Goal: Check status: Check status

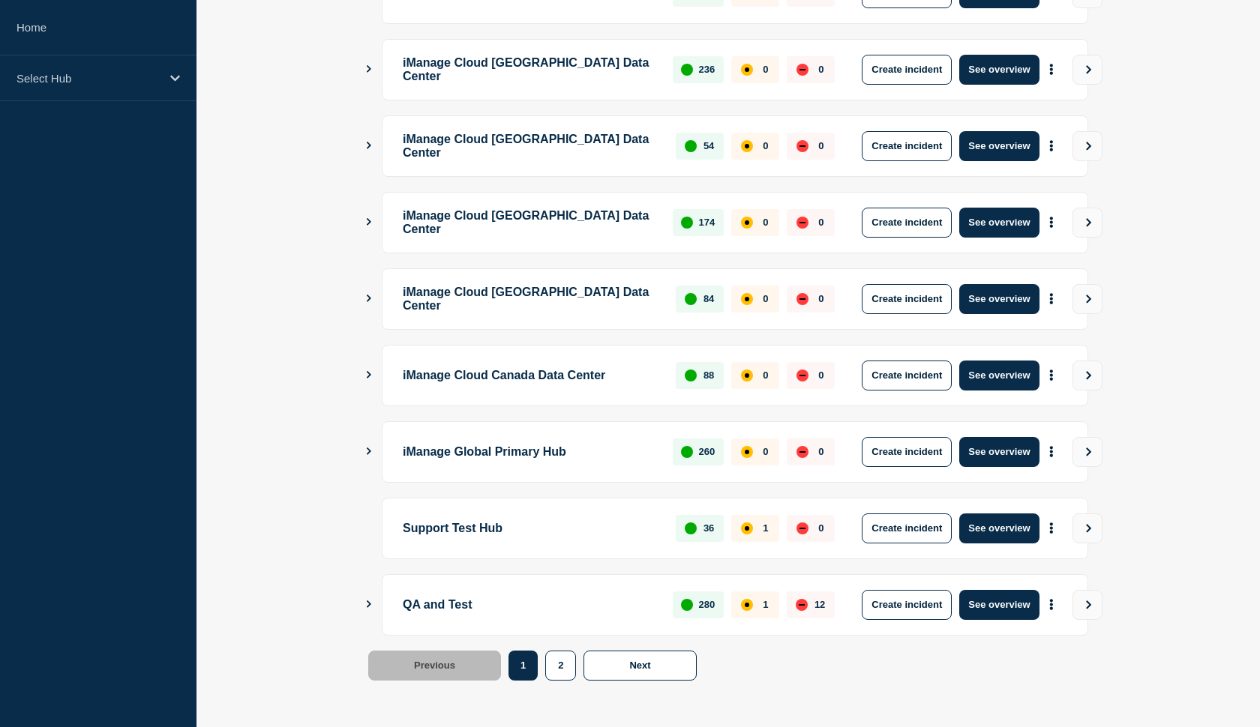
scroll to position [336, 0]
click at [988, 530] on button "See overview" at bounding box center [998, 529] width 79 height 30
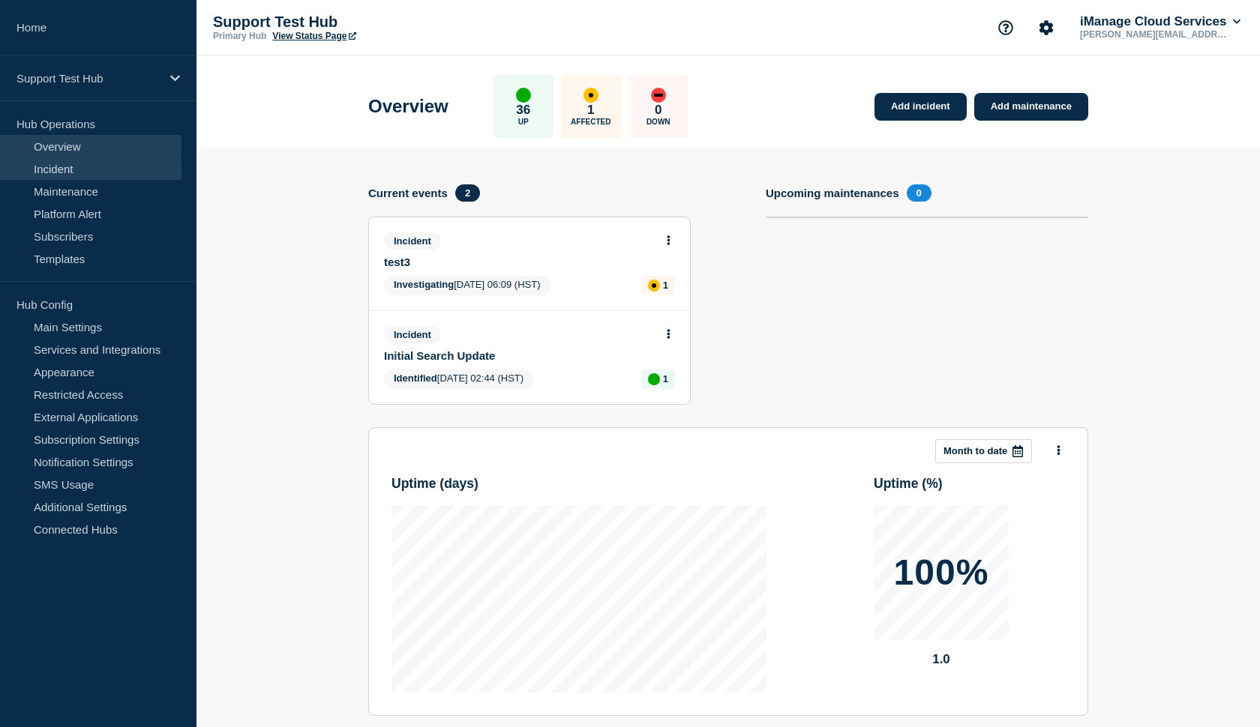
click at [61, 169] on link "Incident" at bounding box center [90, 168] width 181 height 22
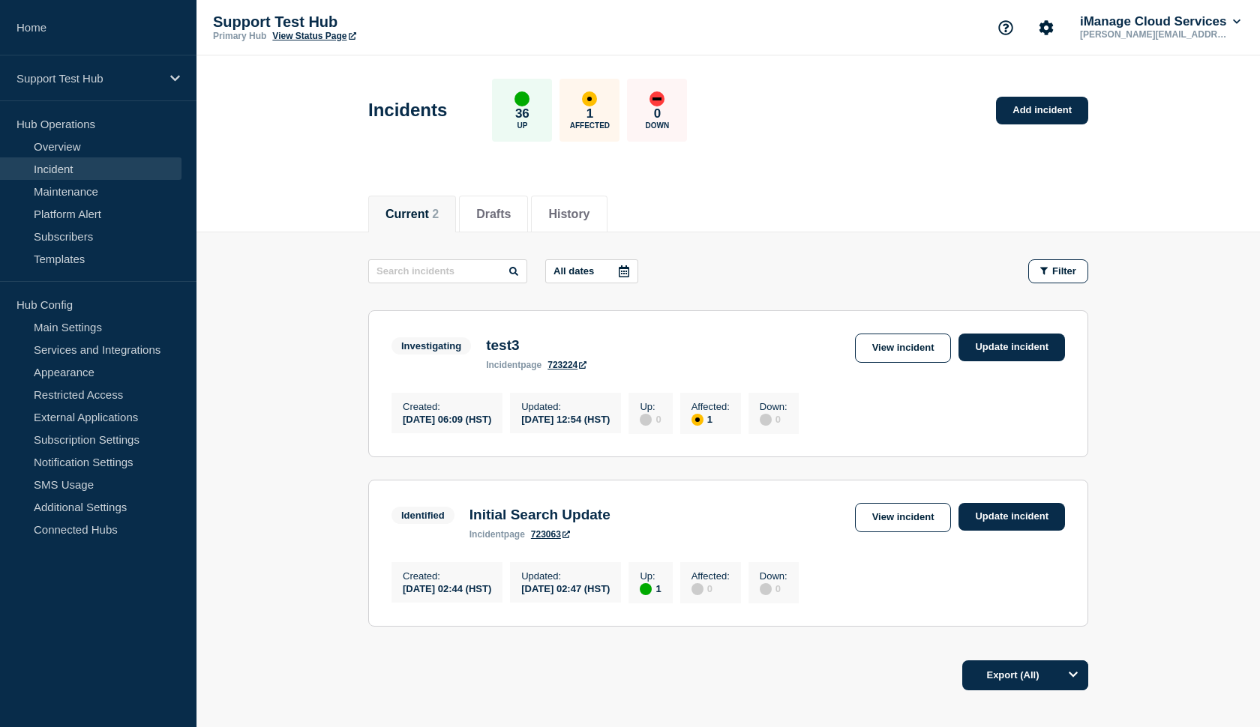
scroll to position [25, 0]
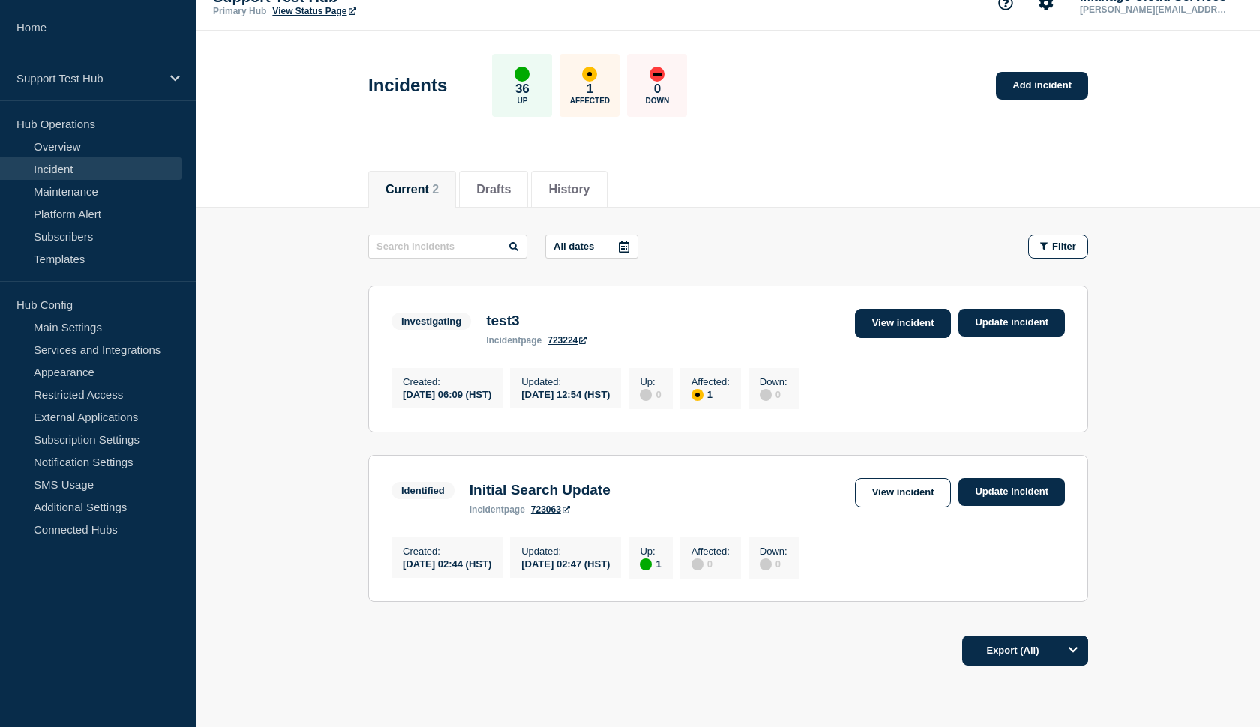
click at [887, 325] on link "View incident" at bounding box center [903, 323] width 97 height 29
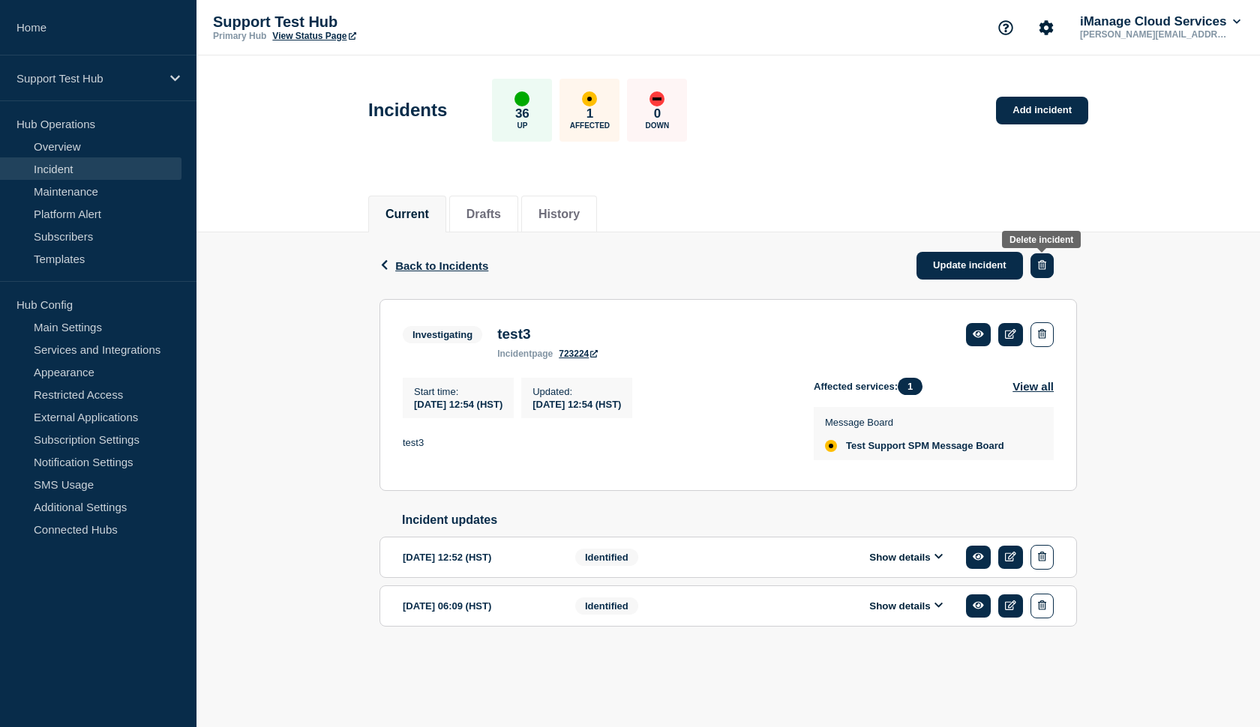
click at [1048, 268] on button "button" at bounding box center [1041, 265] width 23 height 25
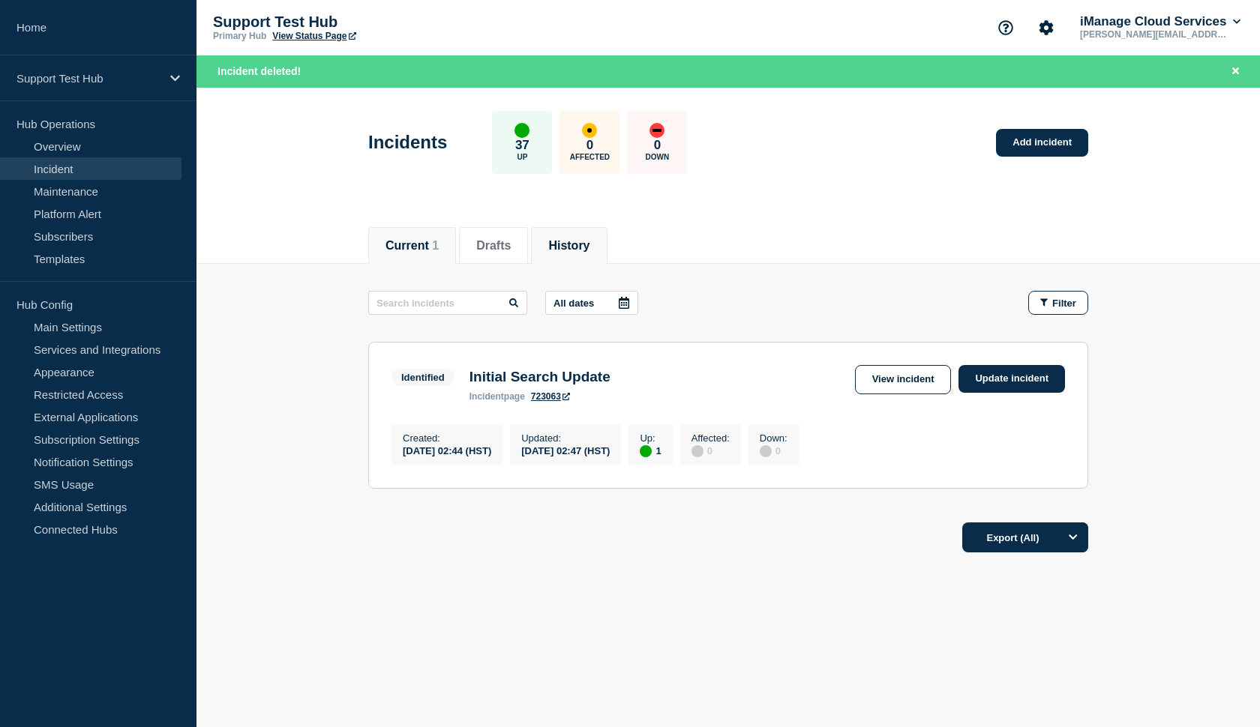
click at [555, 234] on li "History" at bounding box center [569, 245] width 76 height 37
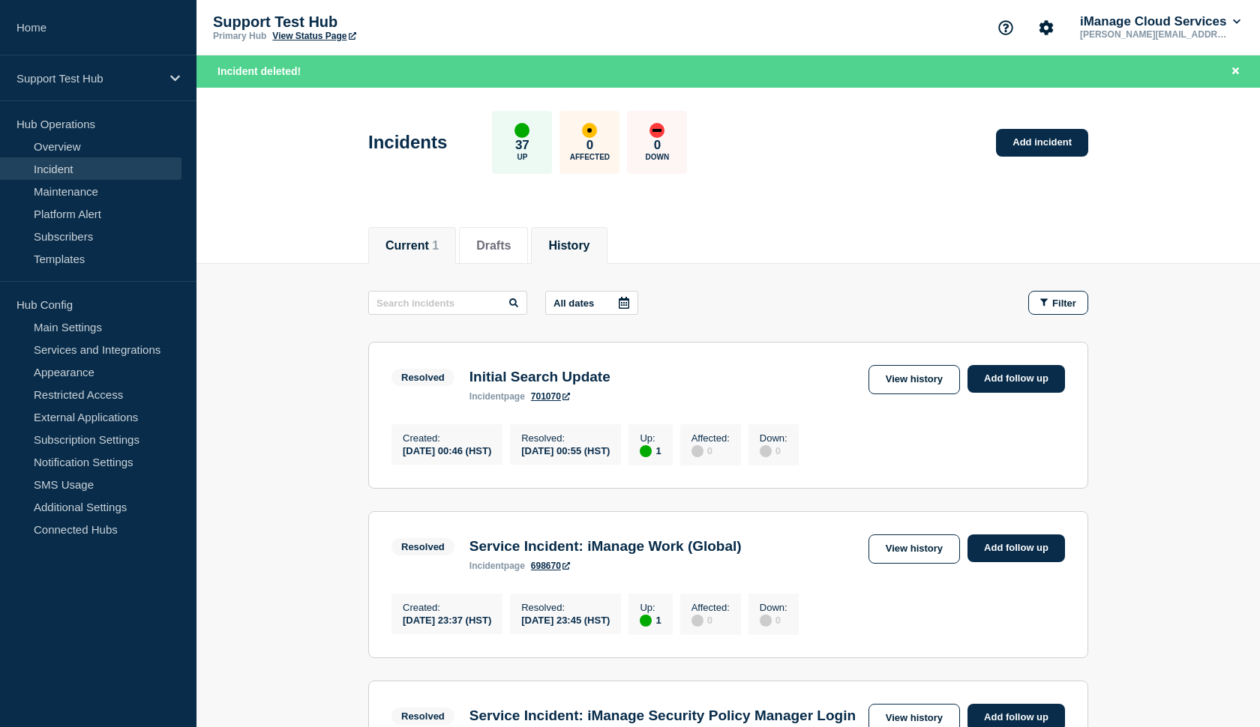
click at [397, 253] on li "Current 1" at bounding box center [412, 245] width 88 height 37
